Goal: Navigation & Orientation: Find specific page/section

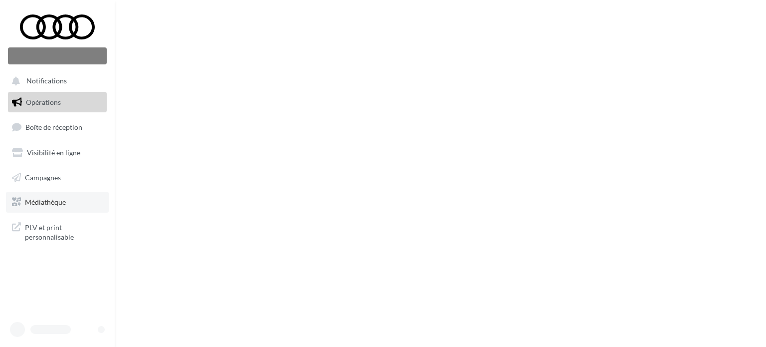
click at [32, 197] on link "Médiathèque" at bounding box center [57, 202] width 103 height 21
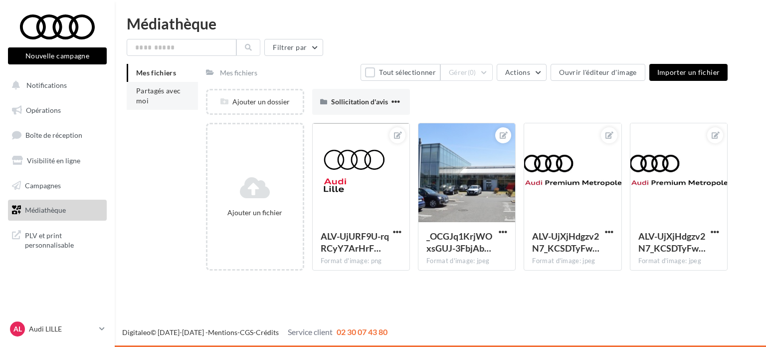
click at [154, 95] on li "Partagés avec moi" at bounding box center [162, 96] width 71 height 28
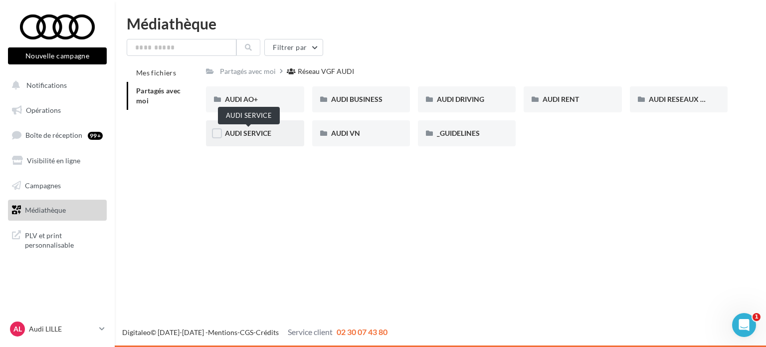
click at [247, 131] on span "AUDI SERVICE" at bounding box center [248, 133] width 46 height 8
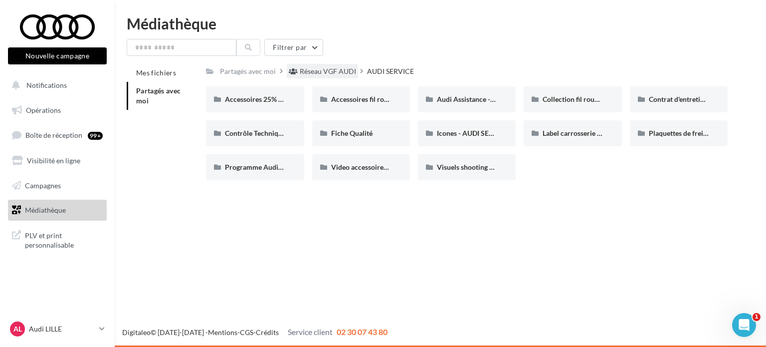
click at [317, 68] on div "Réseau VGF AUDI" at bounding box center [328, 71] width 56 height 10
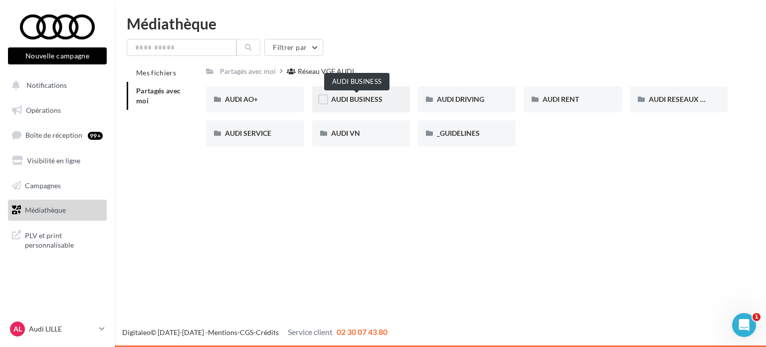
click at [377, 100] on span "AUDI BUSINESS" at bounding box center [356, 99] width 51 height 8
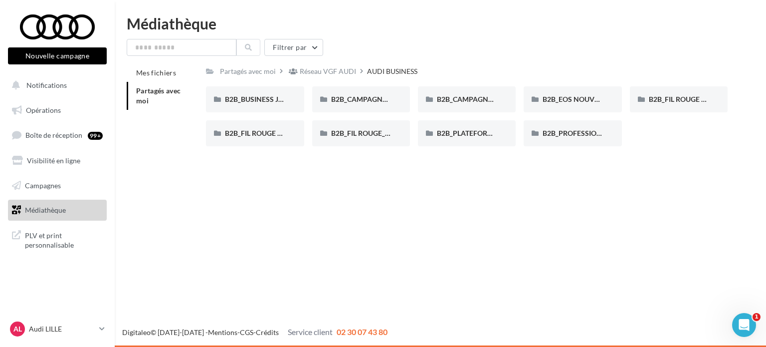
click at [509, 229] on div "Nouvelle campagne Nouvelle campagne Notifications Opérations Boîte de réception…" at bounding box center [383, 173] width 766 height 347
click at [489, 224] on div "Nouvelle campagne Nouvelle campagne Notifications Opérations Boîte de réception…" at bounding box center [383, 173] width 766 height 347
click at [324, 88] on div "B2B_CAMPAGNE e-tron GT" at bounding box center [361, 99] width 98 height 26
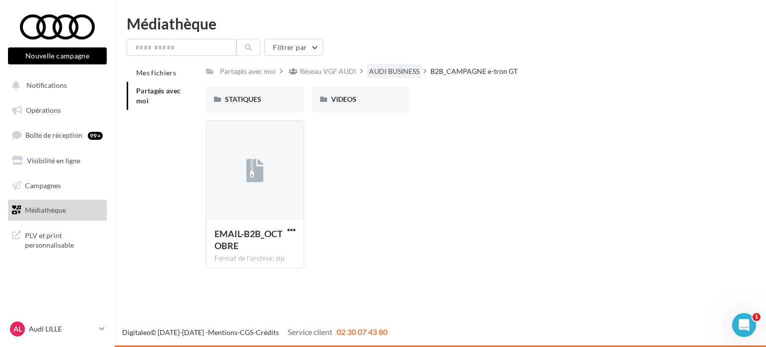
click at [392, 64] on div "AUDI BUSINESS" at bounding box center [394, 71] width 54 height 14
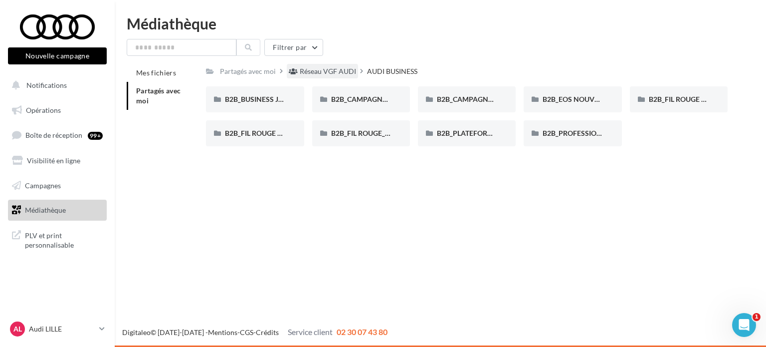
click at [314, 70] on div "Réseau VGF AUDI" at bounding box center [328, 71] width 56 height 10
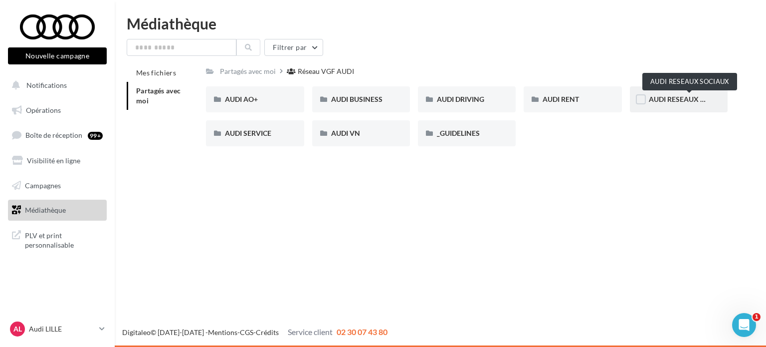
click at [665, 97] on span "AUDI RESEAUX SOCIAUX" at bounding box center [690, 99] width 82 height 8
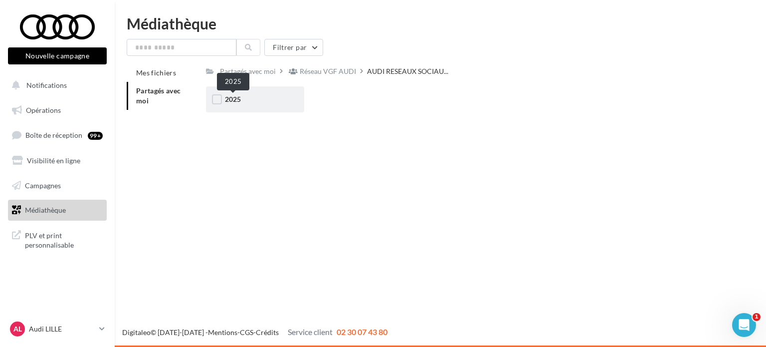
click at [231, 97] on span "2025" at bounding box center [233, 99] width 16 height 8
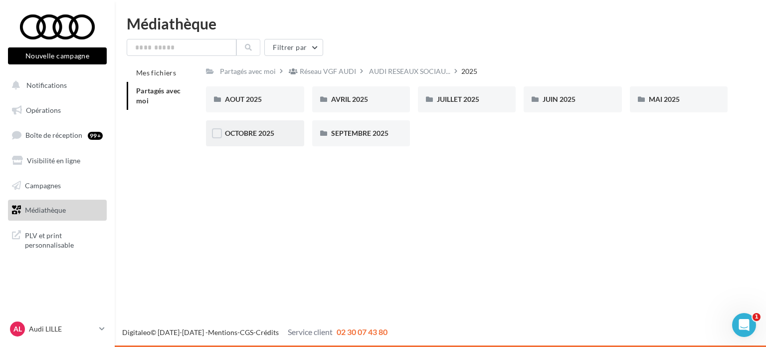
click at [257, 127] on div "OCTOBRE 2025" at bounding box center [255, 133] width 98 height 26
